Goal: Entertainment & Leisure: Consume media (video, audio)

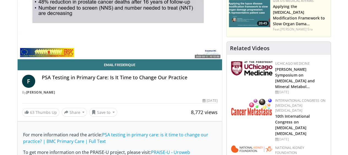
scroll to position [83, 0]
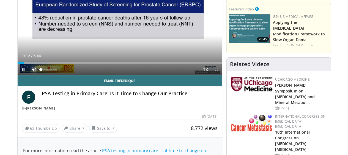
click at [29, 75] on span "Video Player" at bounding box center [34, 69] width 11 height 11
